Goal: Information Seeking & Learning: Learn about a topic

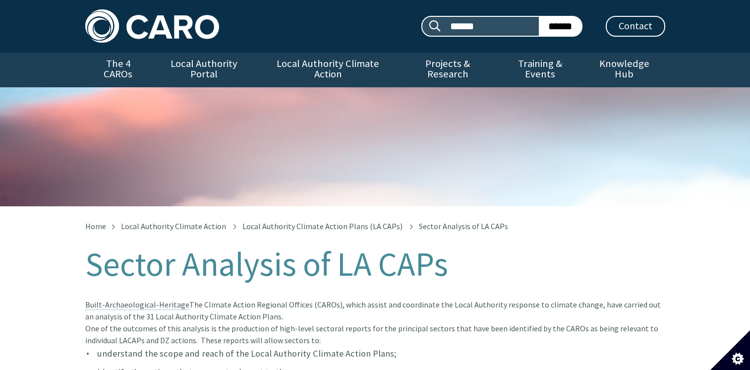
scroll to position [406, 0]
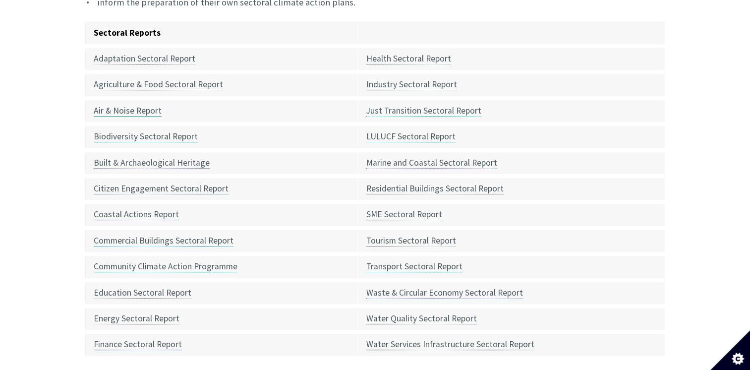
click at [115, 105] on link "Air & Noise Report" at bounding box center [128, 110] width 68 height 11
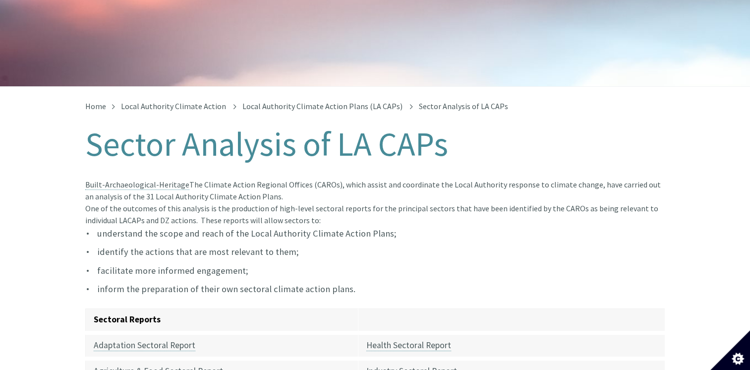
scroll to position [116, 0]
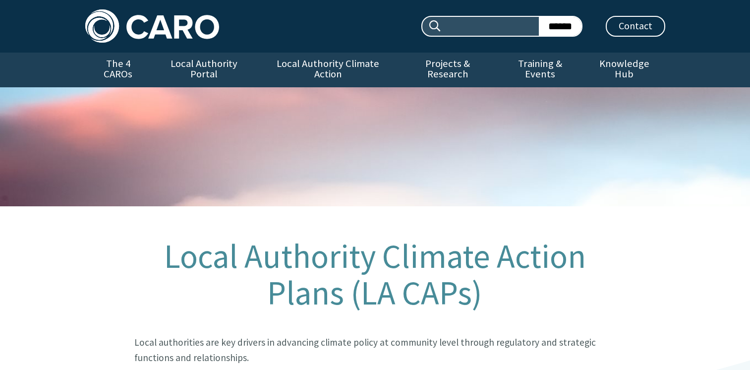
scroll to position [628, 0]
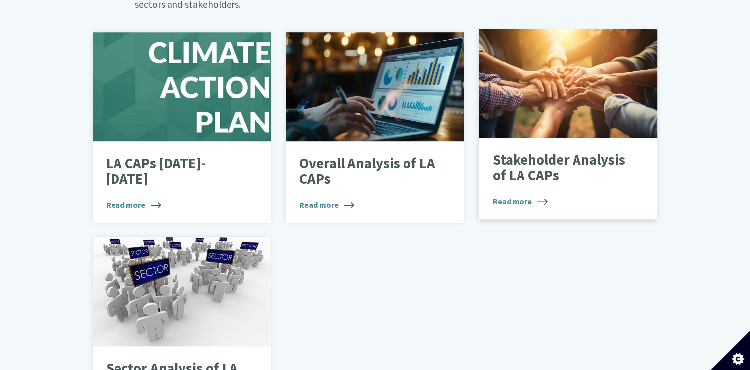
click at [549, 152] on p "Stakeholder Analysis of LA CAPs" at bounding box center [560, 167] width 136 height 31
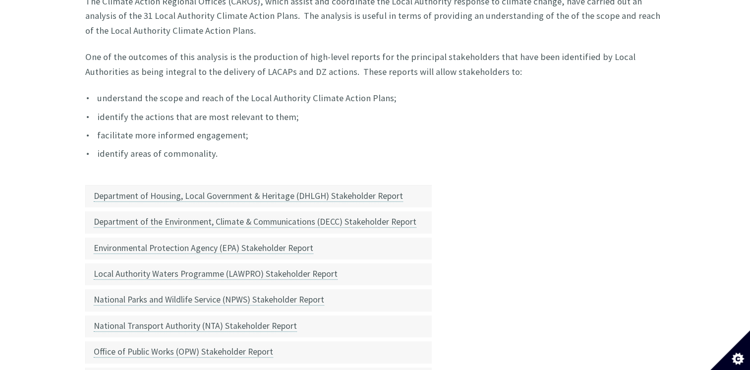
scroll to position [339, 0]
